Goal: Task Accomplishment & Management: Use online tool/utility

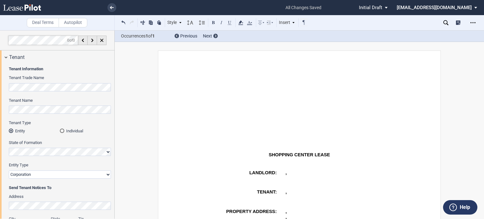
select select "number:5"
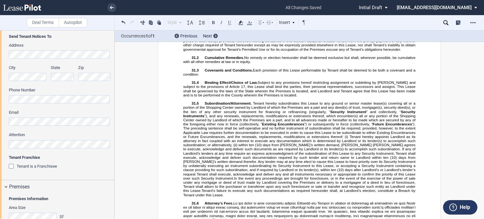
drag, startPoint x: 115, startPoint y: 60, endPoint x: 114, endPoint y: 73, distance: 12.9
click at [114, 73] on div "Deal Terms Autopilot Style A. Paragraph 1. Section/Article 1.1 Subsection (a) S…" at bounding box center [242, 124] width 484 height 189
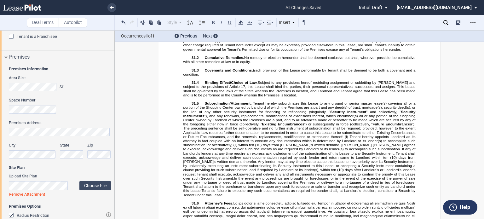
scroll to position [284, 0]
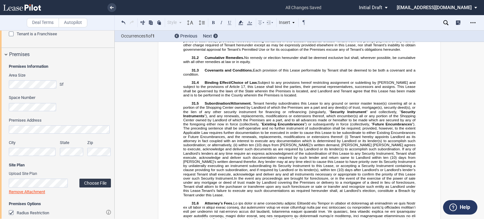
click at [90, 183] on label "Choose File" at bounding box center [95, 183] width 32 height 9
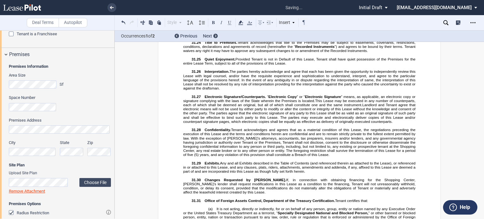
scroll to position [7017, 0]
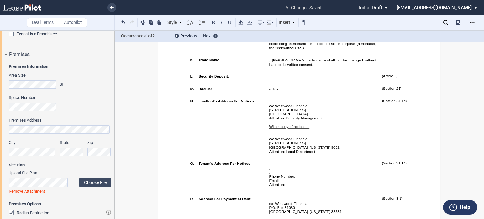
scroll to position [395, 0]
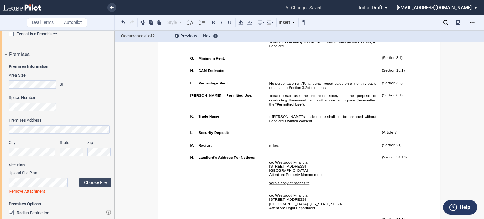
drag, startPoint x: 269, startPoint y: 47, endPoint x: 327, endPoint y: 53, distance: 57.7
click at [327, 31] on span "The earlier to occur of (a) the date on which Tenant first opens the Premises f…" at bounding box center [323, 27] width 108 height 8
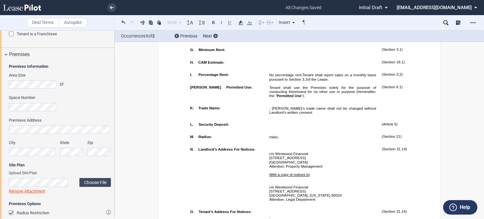
drag, startPoint x: 474, startPoint y: 78, endPoint x: 476, endPoint y: 74, distance: 4.0
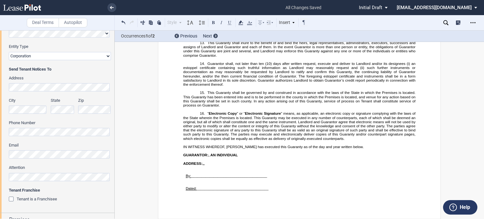
scroll to position [0, 0]
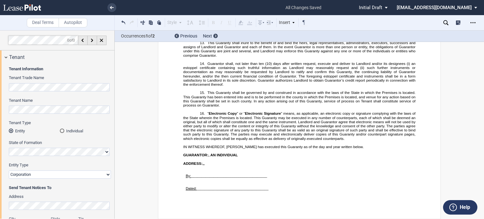
click at [10, 105] on div "Tenant Name" at bounding box center [60, 106] width 102 height 16
drag, startPoint x: 113, startPoint y: 47, endPoint x: 113, endPoint y: 53, distance: 6.0
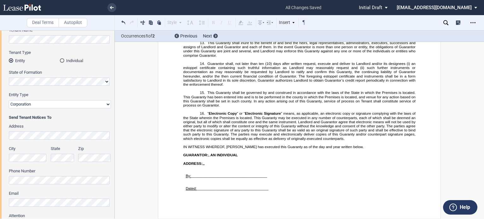
scroll to position [95, 0]
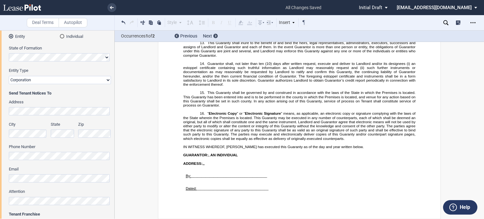
click at [1, 112] on div "Tenant Information Tenant Trade Name Tenant Name Tenant Type Entity Individual …" at bounding box center [57, 102] width 114 height 267
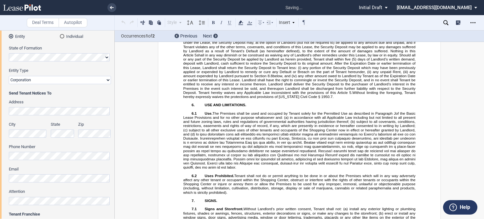
scroll to position [544, 0]
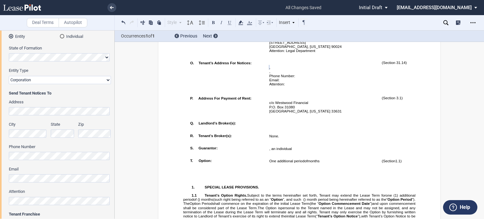
click at [23, 134] on div "City" at bounding box center [28, 130] width 38 height 16
drag, startPoint x: 32, startPoint y: 127, endPoint x: 0, endPoint y: 137, distance: 33.1
click at [0, 137] on div "Tenant Information Tenant Trade Name Tenant Name Tenant Type Entity Individual …" at bounding box center [57, 102] width 114 height 267
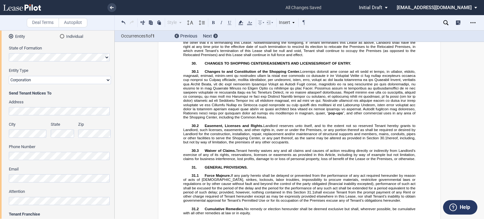
scroll to position [6235, 0]
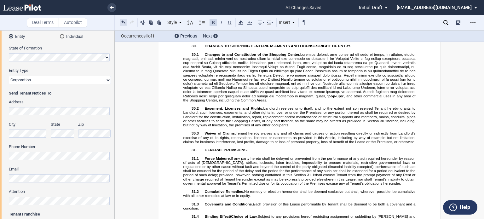
click at [122, 24] on button at bounding box center [124, 23] width 8 height 8
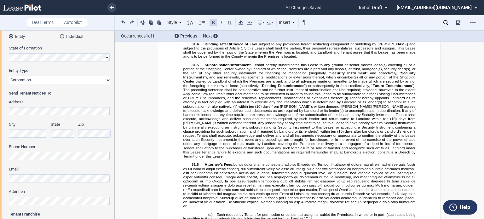
scroll to position [6412, 0]
drag, startPoint x: 295, startPoint y: 160, endPoint x: 314, endPoint y: 116, distance: 48.5
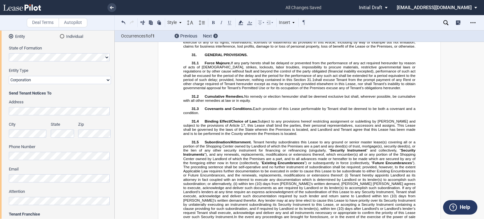
scroll to position [6312, 0]
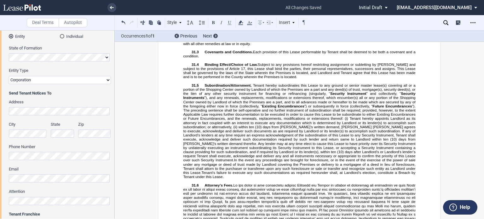
drag, startPoint x: 293, startPoint y: 141, endPoint x: 192, endPoint y: 41, distance: 142.5
click at [192, 41] on div "Deal Terms Autopilot Style A. Paragraph 1. Section/Article 1.1 Subsection (a) S…" at bounding box center [242, 124] width 484 height 189
click at [213, 24] on button at bounding box center [214, 23] width 8 height 8
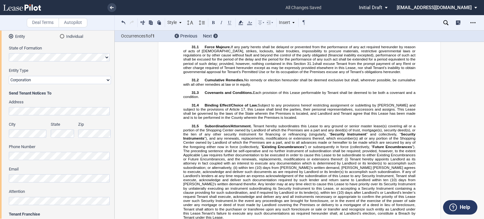
scroll to position [6239, 0]
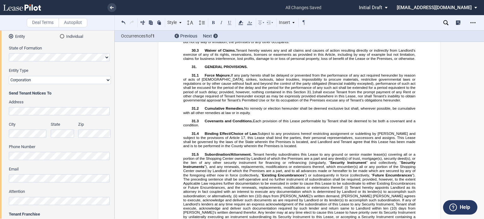
drag, startPoint x: 183, startPoint y: 118, endPoint x: 252, endPoint y: 120, distance: 68.8
drag, startPoint x: 182, startPoint y: 118, endPoint x: 225, endPoint y: 119, distance: 43.5
drag, startPoint x: 280, startPoint y: 120, endPoint x: 183, endPoint y: 120, distance: 97.5
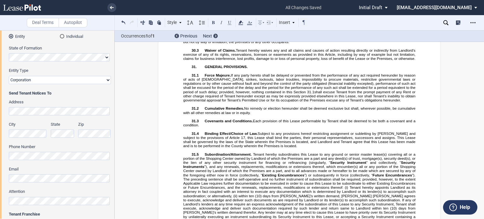
click at [215, 24] on button at bounding box center [214, 23] width 8 height 8
drag, startPoint x: 240, startPoint y: 136, endPoint x: 254, endPoint y: 129, distance: 15.2
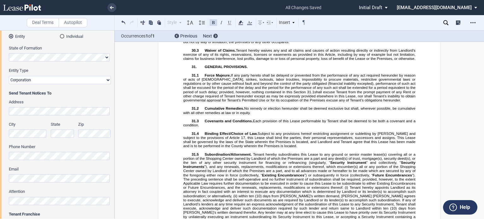
click at [212, 22] on button at bounding box center [214, 23] width 8 height 8
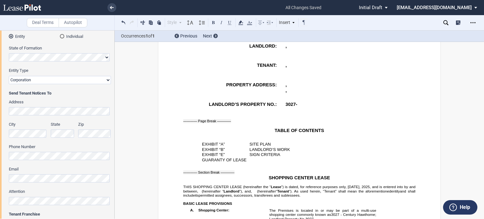
scroll to position [0, 0]
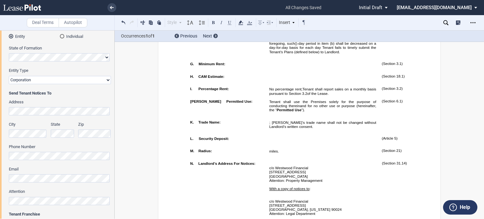
scroll to position [409, 0]
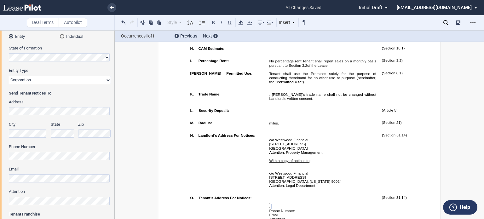
drag, startPoint x: 114, startPoint y: 54, endPoint x: 114, endPoint y: 62, distance: 8.6
click at [114, 62] on div at bounding box center [57, 124] width 115 height 189
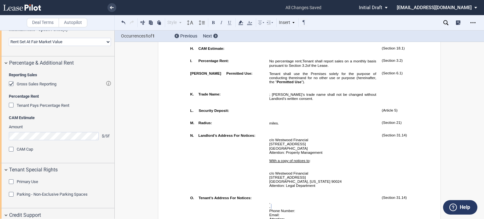
scroll to position [1051, 0]
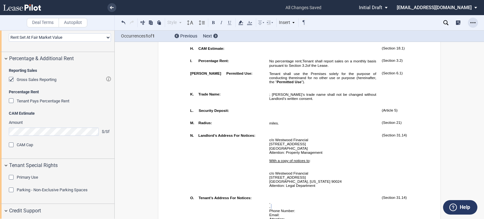
click at [474, 22] on use "Open Lease options menu" at bounding box center [473, 22] width 5 height 1
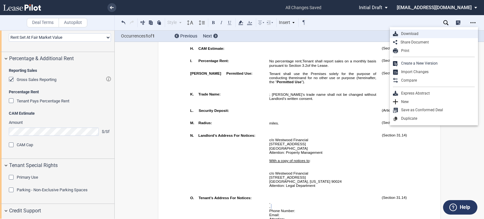
click at [412, 32] on div "Download" at bounding box center [436, 33] width 77 height 5
